Goal: Information Seeking & Learning: Learn about a topic

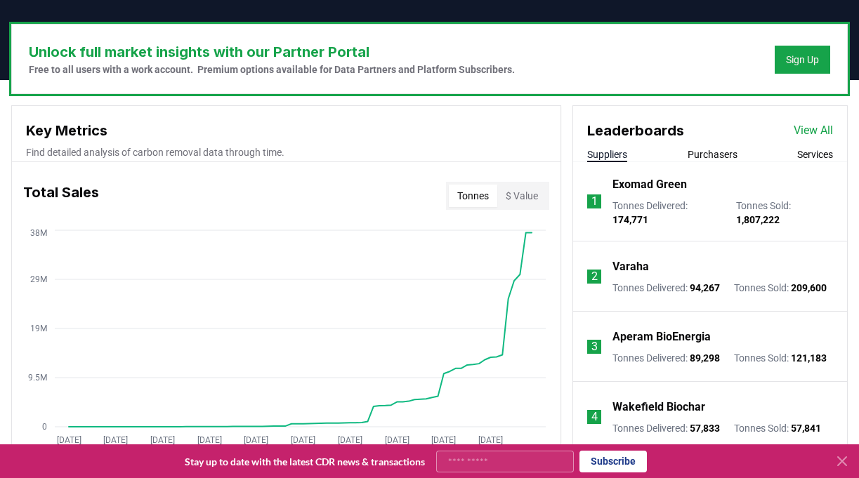
scroll to position [405, 0]
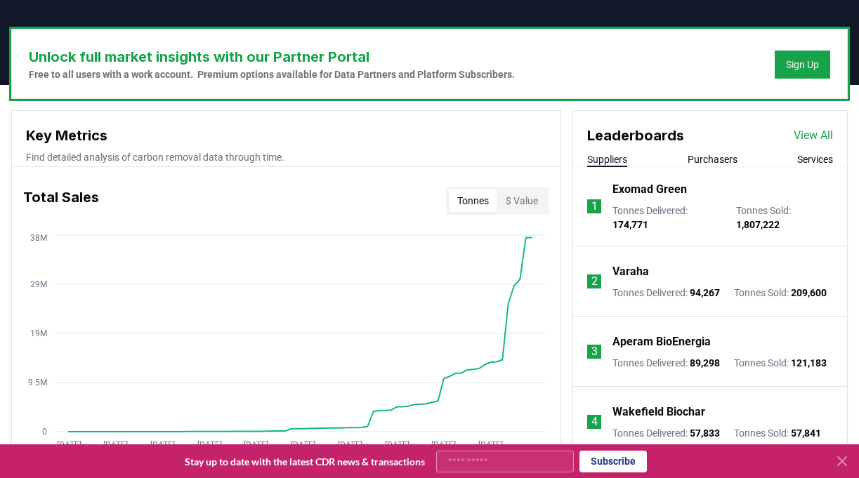
click at [721, 159] on button "Purchasers" at bounding box center [712, 159] width 50 height 14
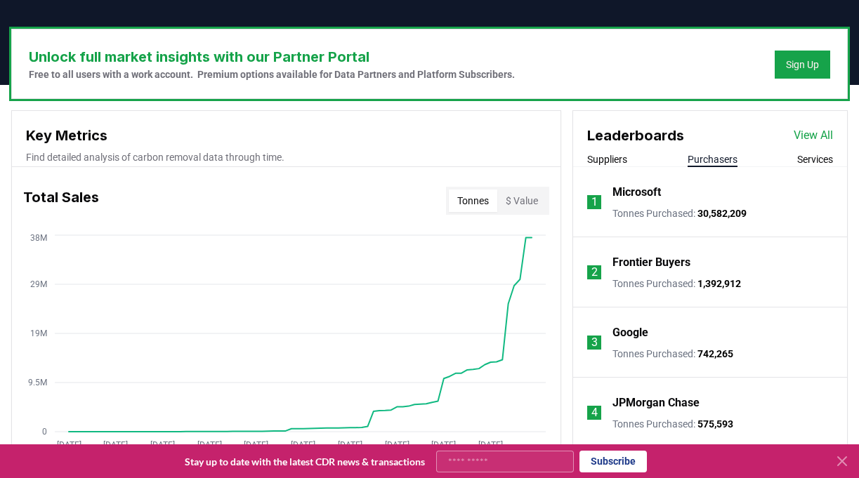
click at [645, 193] on p "Microsoft" at bounding box center [636, 192] width 48 height 17
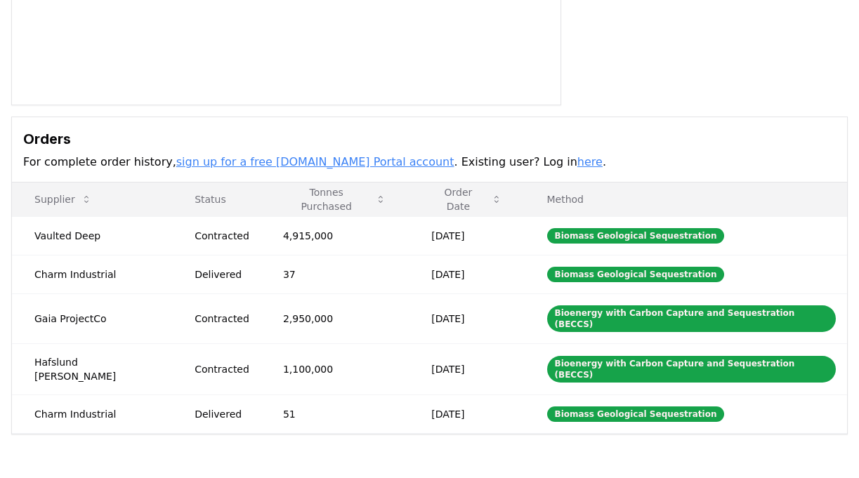
scroll to position [298, 0]
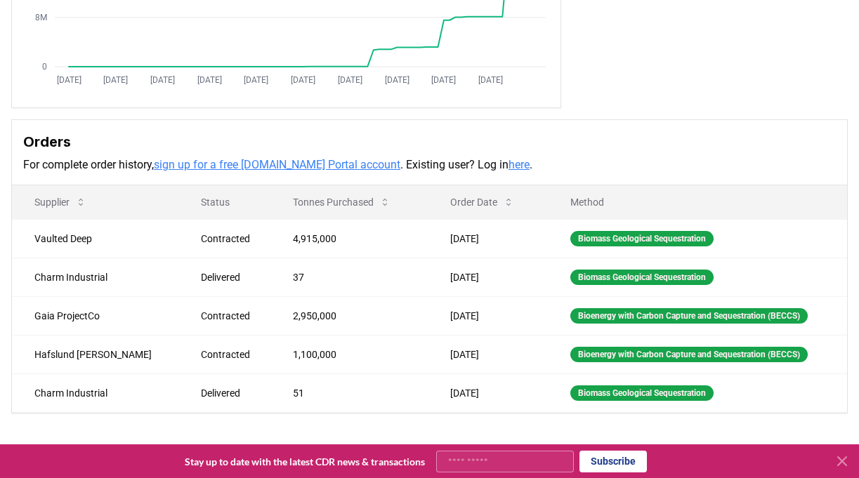
click at [508, 166] on link "here" at bounding box center [518, 164] width 21 height 13
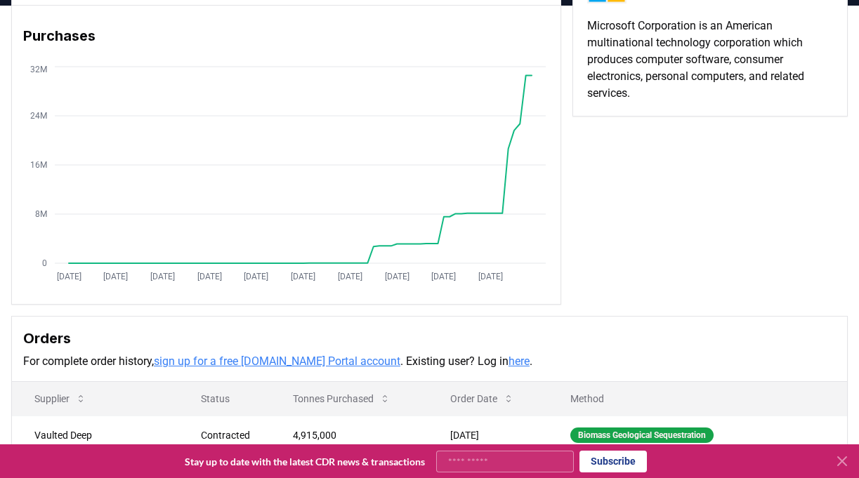
scroll to position [40, 0]
